Goal: Transaction & Acquisition: Purchase product/service

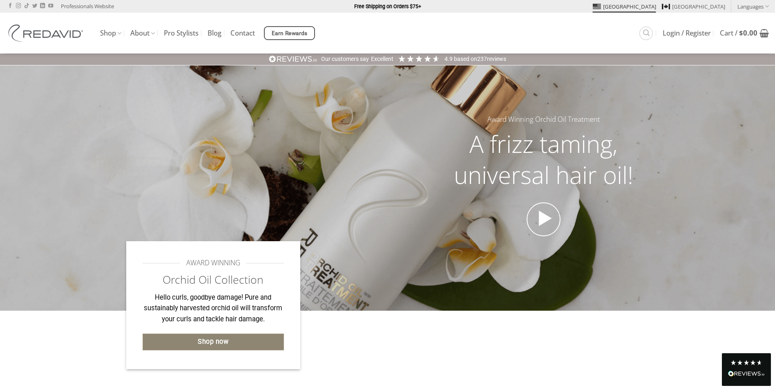
click at [243, 344] on link "Shop now" at bounding box center [213, 341] width 142 height 17
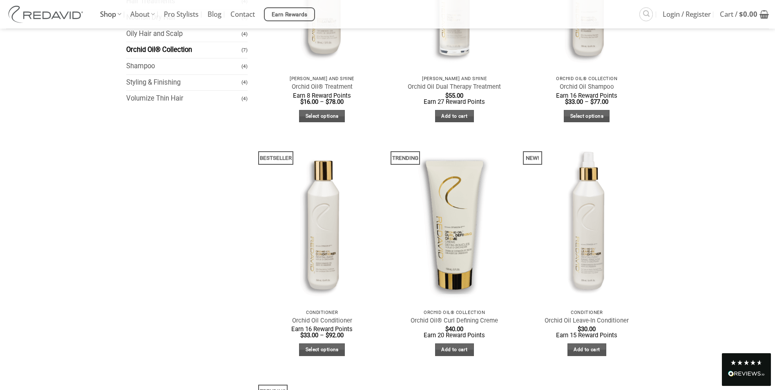
scroll to position [73, 0]
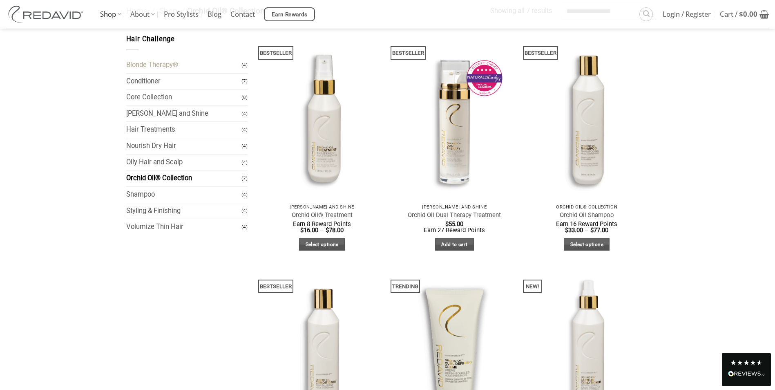
click at [153, 65] on link "Blonde Therapy®" at bounding box center [184, 65] width 116 height 16
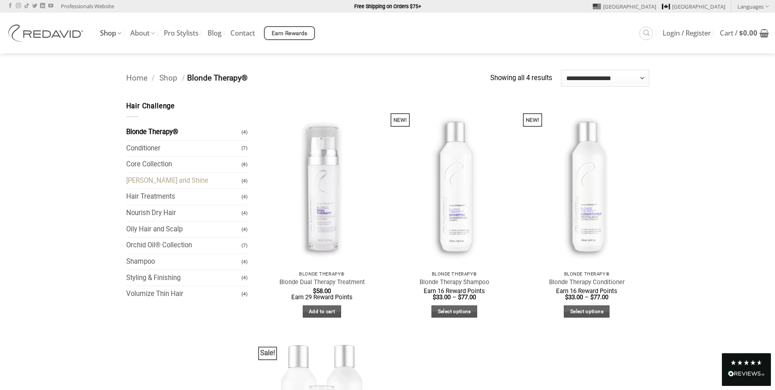
click at [169, 184] on link "[PERSON_NAME] and Shine" at bounding box center [184, 181] width 116 height 16
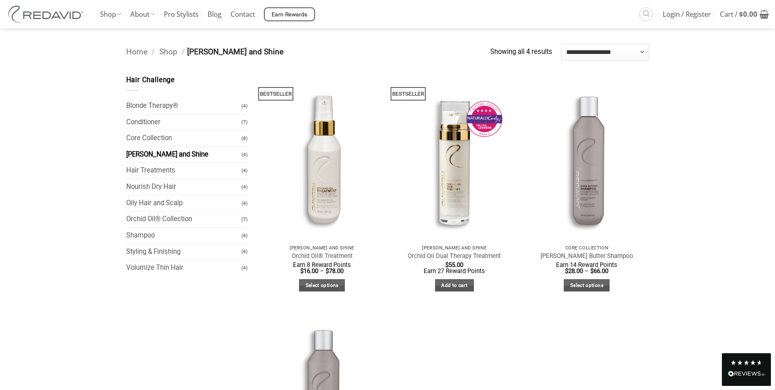
scroll to position [41, 0]
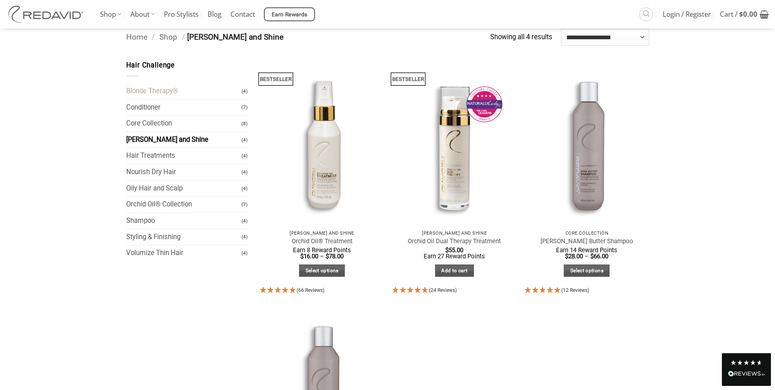
click at [150, 92] on link "Blonde Therapy®" at bounding box center [184, 91] width 116 height 16
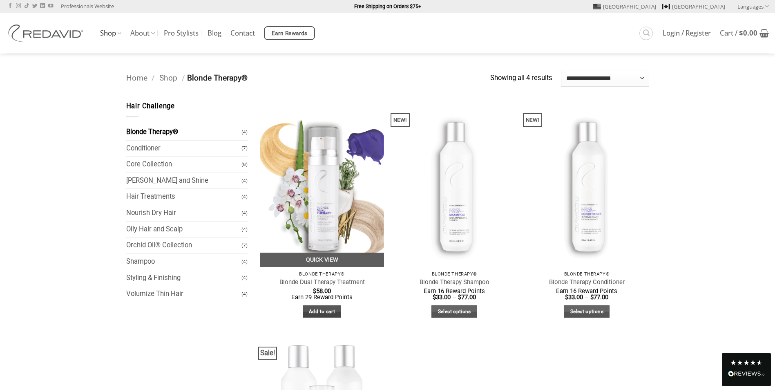
click at [334, 305] on link "Add to cart" at bounding box center [322, 311] width 39 height 13
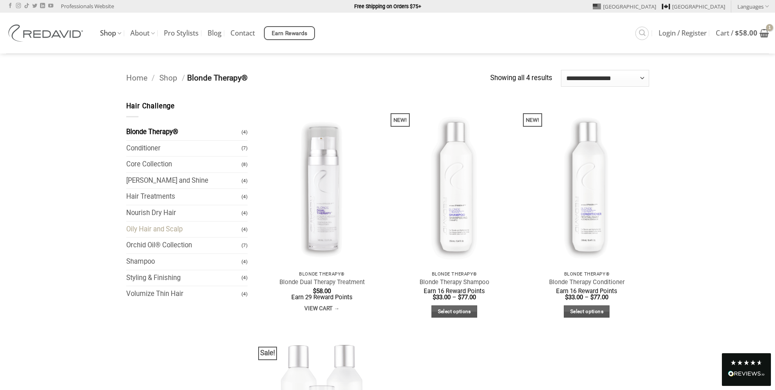
click at [178, 228] on link "Oily Hair and Scalp" at bounding box center [184, 229] width 116 height 16
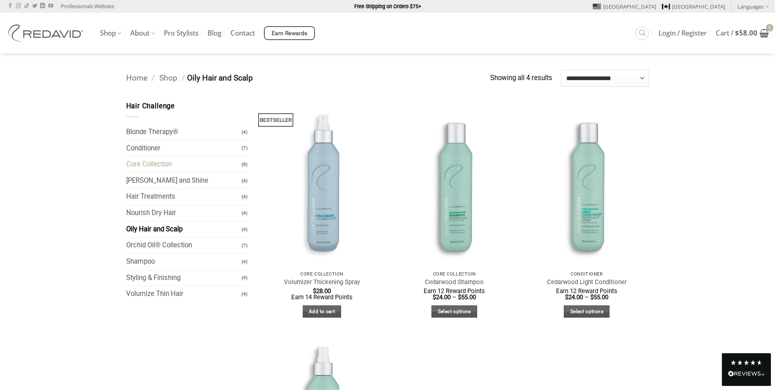
click at [164, 164] on link "Core Collection" at bounding box center [184, 164] width 116 height 16
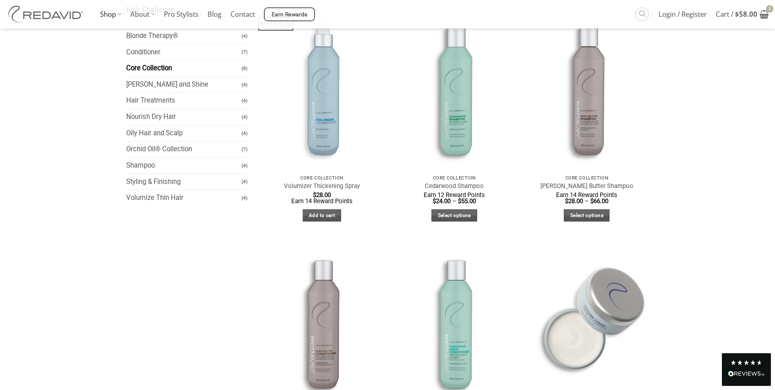
scroll to position [82, 0]
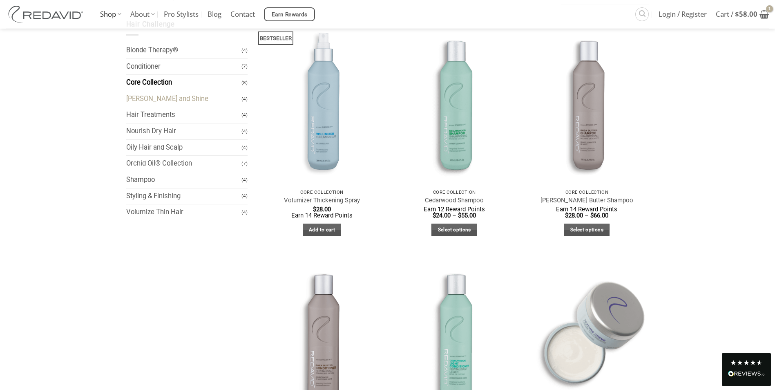
click at [162, 98] on link "[PERSON_NAME] and Shine" at bounding box center [184, 99] width 116 height 16
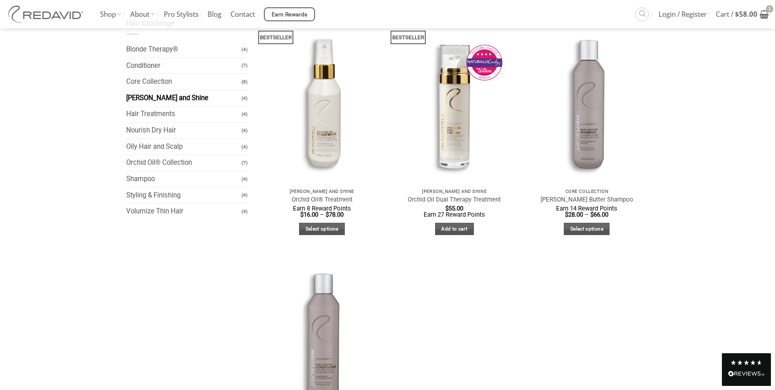
scroll to position [82, 0]
click at [164, 129] on link "Nourish Dry Hair" at bounding box center [184, 131] width 116 height 16
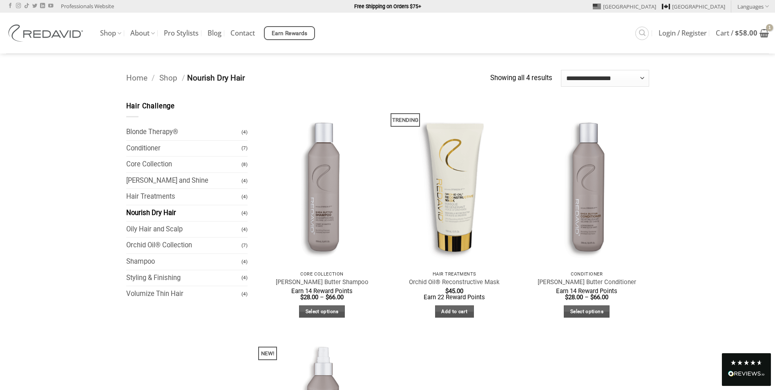
click at [175, 196] on link "Hair Treatments" at bounding box center [184, 197] width 116 height 16
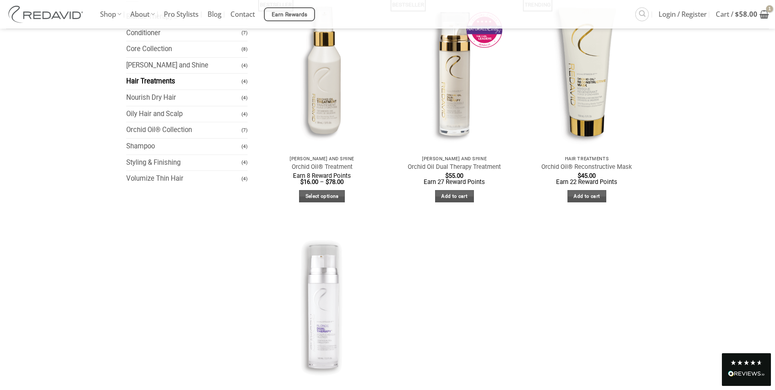
scroll to position [41, 0]
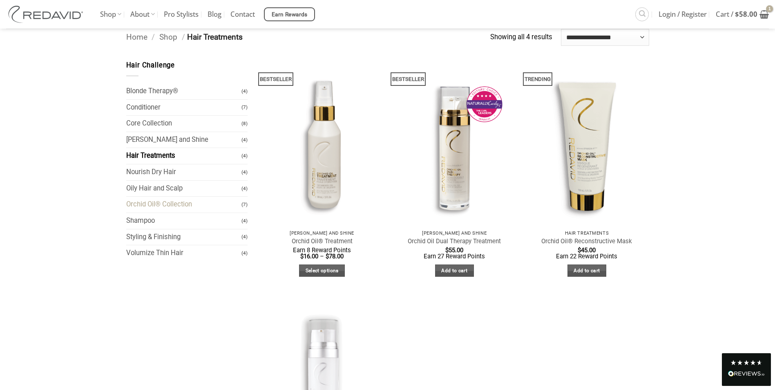
click at [146, 208] on link "Orchid Oil® Collection" at bounding box center [184, 204] width 116 height 16
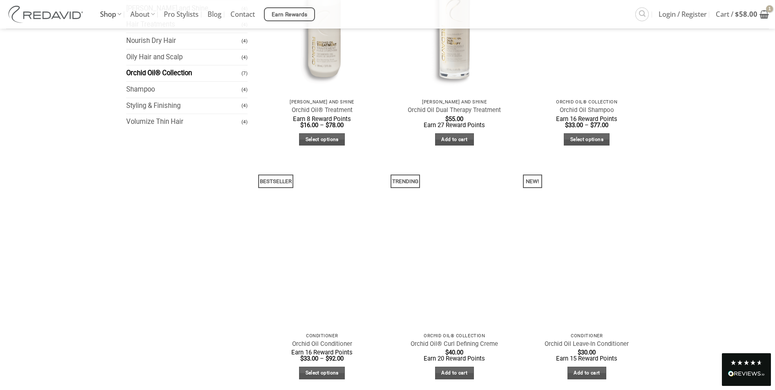
scroll to position [204, 0]
